Goal: Book appointment/travel/reservation

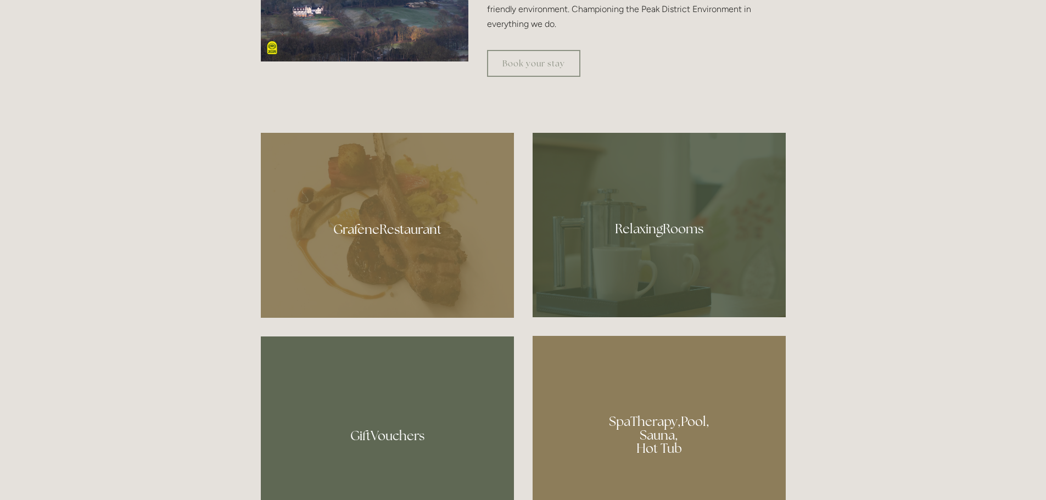
scroll to position [659, 0]
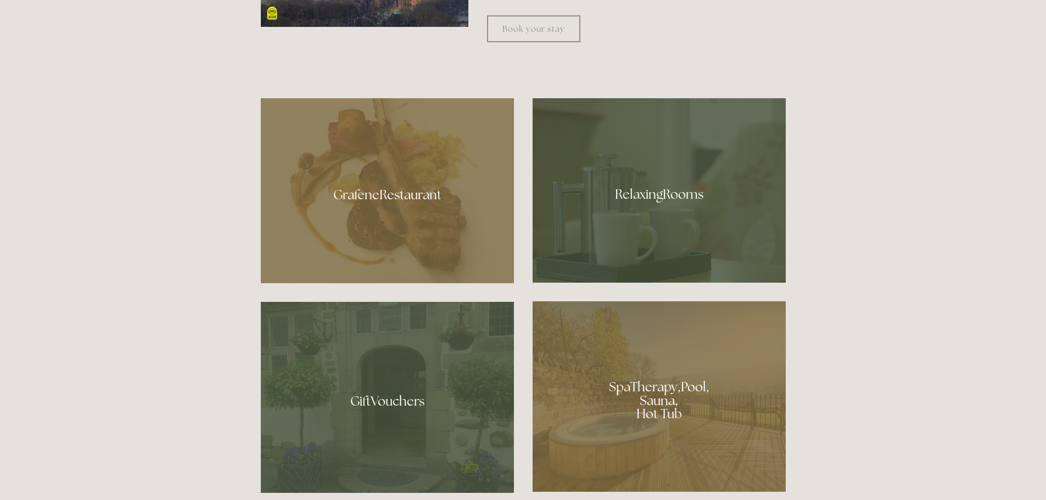
click at [383, 203] on div at bounding box center [387, 190] width 253 height 185
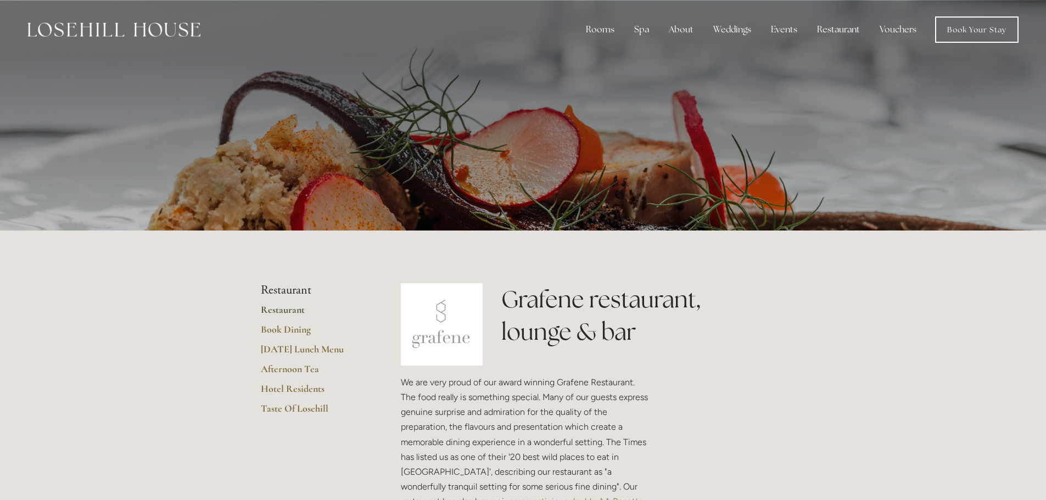
click at [295, 311] on link "Restaurant" at bounding box center [313, 314] width 105 height 20
click at [605, 27] on div "Rooms" at bounding box center [600, 30] width 46 height 22
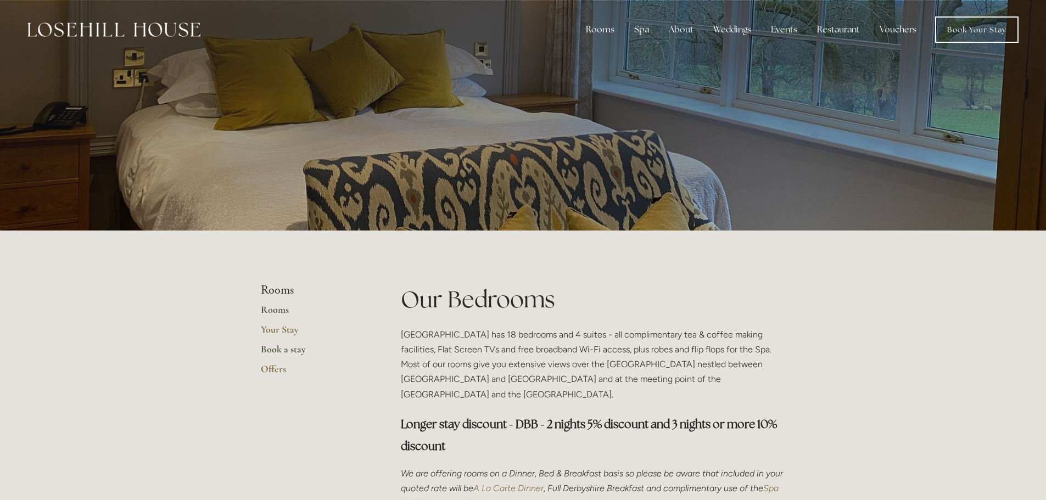
click at [302, 349] on link "Book a stay" at bounding box center [313, 353] width 105 height 20
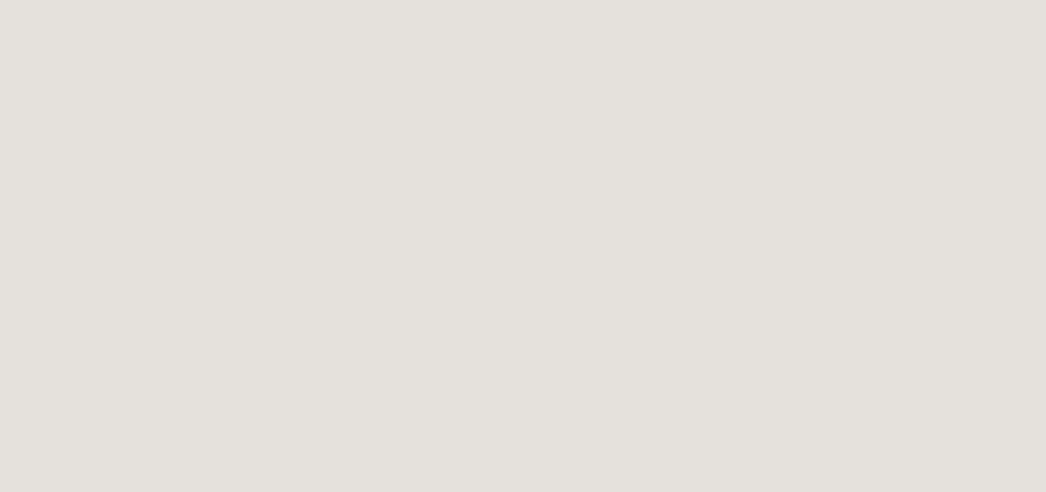
scroll to position [609, 0]
